Goal: Transaction & Acquisition: Subscribe to service/newsletter

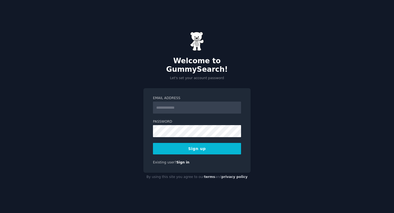
click at [185, 102] on input "Email Address" at bounding box center [197, 108] width 88 height 12
type input "**********"
click at [227, 148] on button "Sign up" at bounding box center [197, 149] width 88 height 12
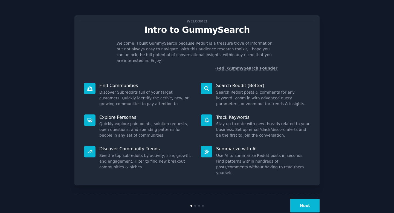
click at [306, 199] on button "Next" at bounding box center [305, 205] width 29 height 13
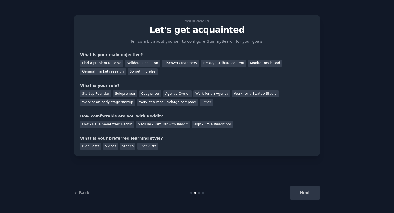
click at [90, 193] on div "← Back" at bounding box center [115, 193] width 82 height 6
click at [87, 193] on link "← Back" at bounding box center [81, 193] width 15 height 4
